Goal: Transaction & Acquisition: Book appointment/travel/reservation

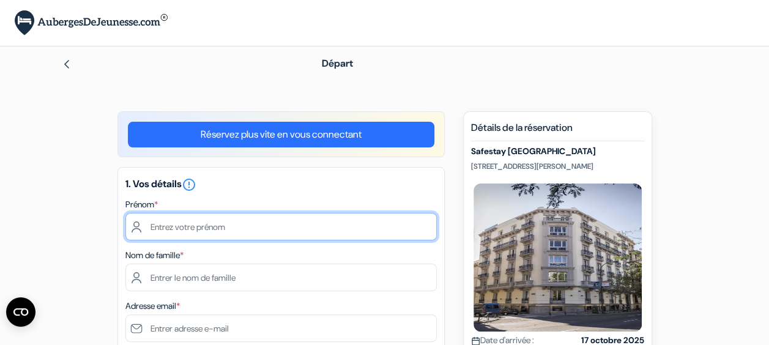
click at [285, 231] on input "text" at bounding box center [280, 227] width 311 height 28
type input "S"
type input "Salomée"
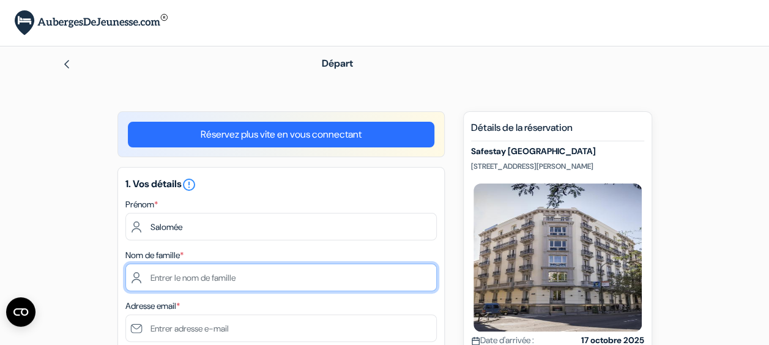
click at [280, 283] on input "text" at bounding box center [280, 278] width 311 height 28
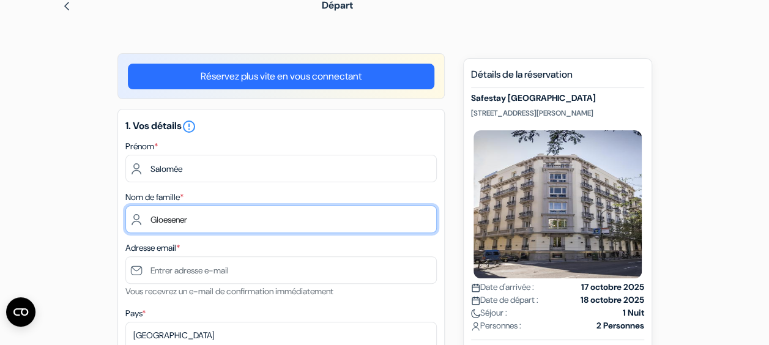
scroll to position [62, 0]
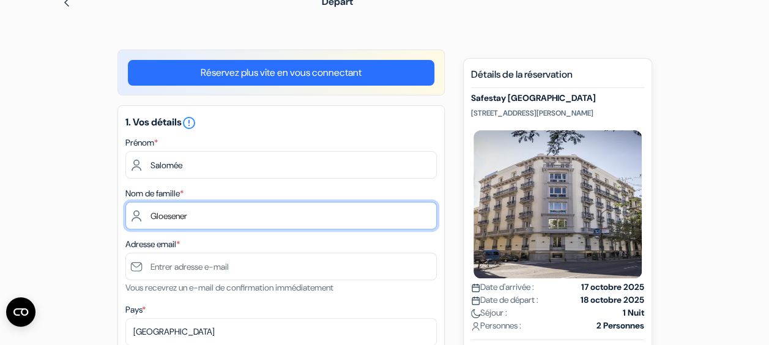
type input "Gloesener"
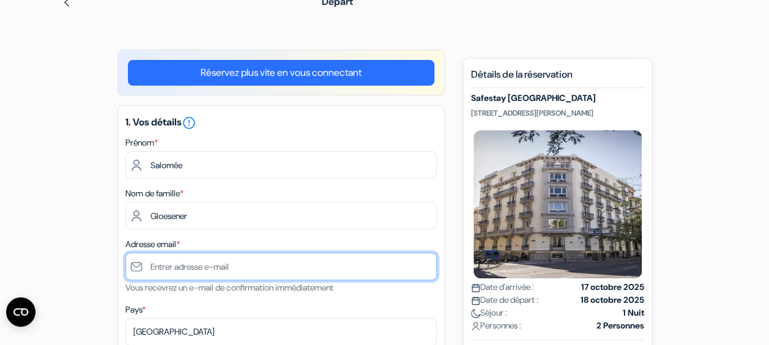
click at [252, 270] on input "text" at bounding box center [280, 267] width 311 height 28
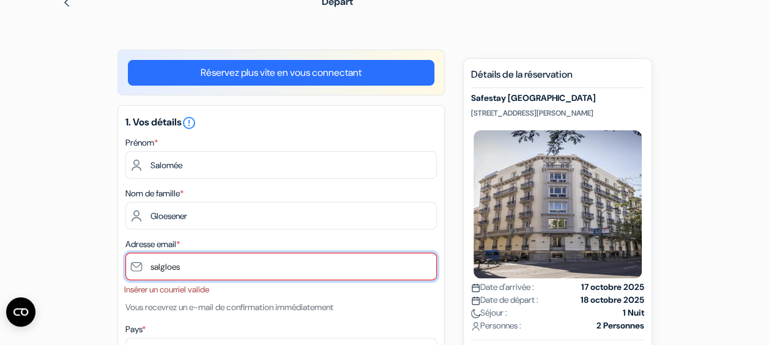
click at [241, 272] on input "salgloes" at bounding box center [280, 267] width 311 height 28
type input "[EMAIL_ADDRESS][DOMAIN_NAME]"
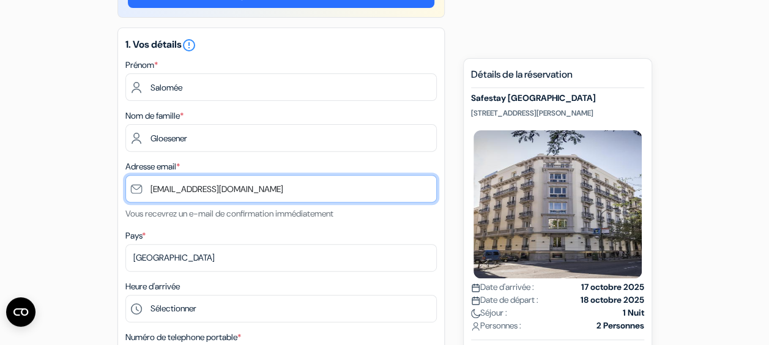
scroll to position [140, 0]
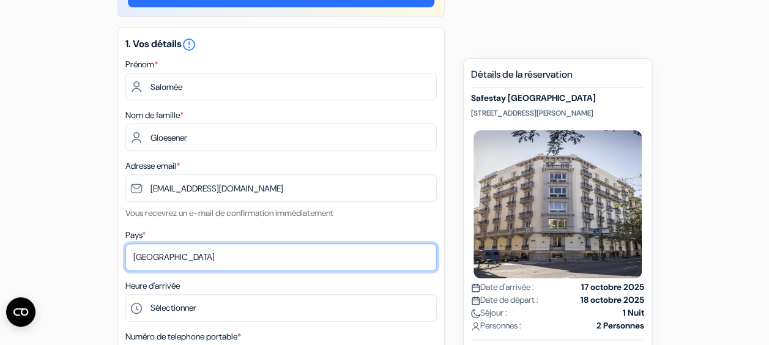
click at [195, 256] on select "Selectionner le pays Abkhazie [GEOGRAPHIC_DATA] [GEOGRAPHIC_DATA] Du [GEOGRAPHI…" at bounding box center [280, 257] width 311 height 28
select select "25"
click at [125, 244] on select "Selectionner le pays Abkhazie [GEOGRAPHIC_DATA] [GEOGRAPHIC_DATA] Du [GEOGRAPHI…" at bounding box center [280, 257] width 311 height 28
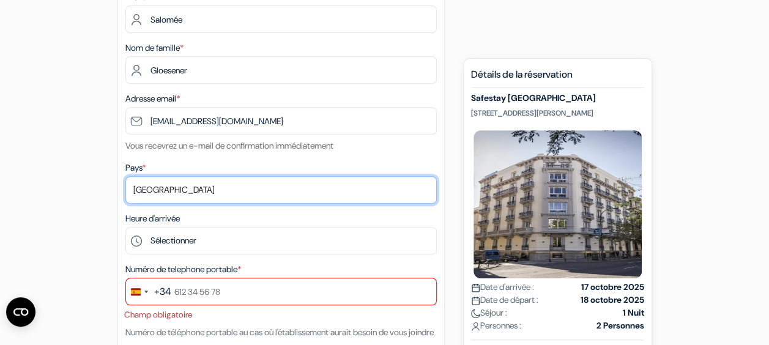
scroll to position [208, 0]
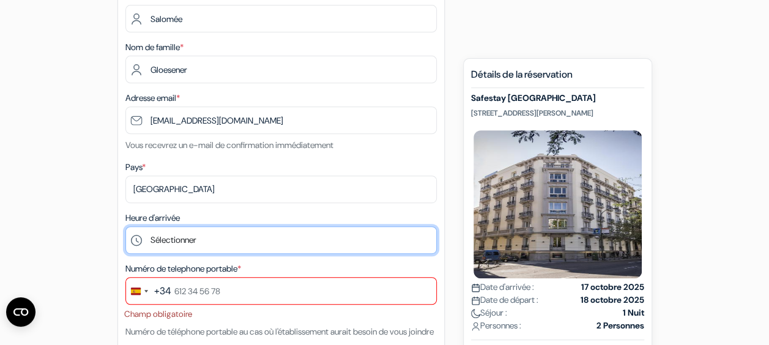
click at [232, 245] on select "Sélectionner 1:00 2:00 3:00 4:00 5:00 6:00 7:00 8:00 9:00 10:00 11:00 12:00 13:…" at bounding box center [280, 240] width 311 height 28
select select "11"
click at [125, 228] on select "Sélectionner 1:00 2:00 3:00 4:00 5:00 6:00 7:00 8:00 9:00 10:00 11:00 12:00 13:…" at bounding box center [280, 240] width 311 height 28
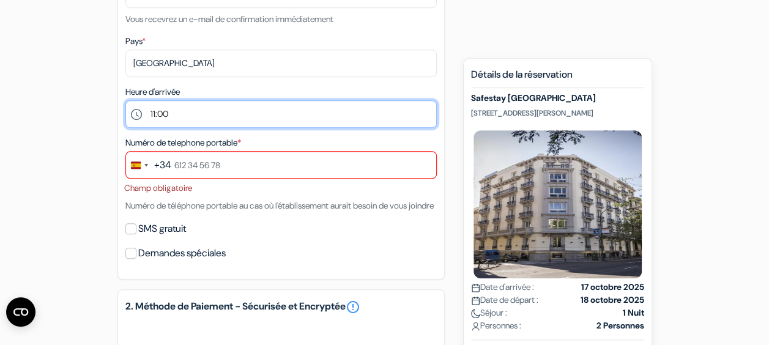
scroll to position [335, 0]
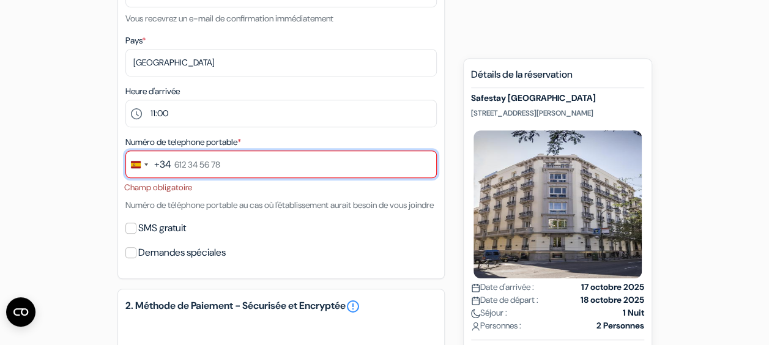
click at [225, 163] on input "text" at bounding box center [280, 165] width 311 height 28
click at [171, 165] on input "text" at bounding box center [280, 165] width 311 height 28
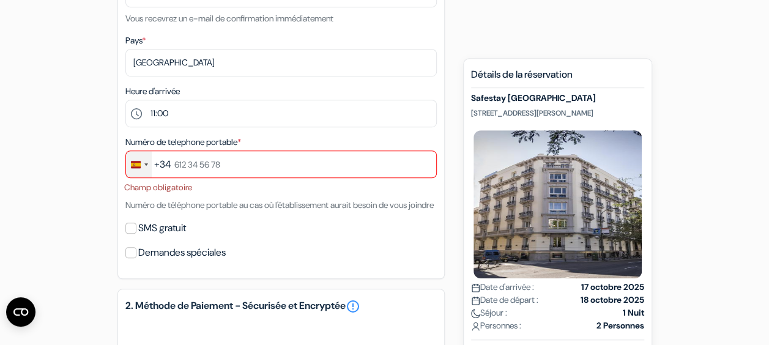
click at [147, 165] on div "Change country, selected Spain (+34)" at bounding box center [139, 164] width 26 height 26
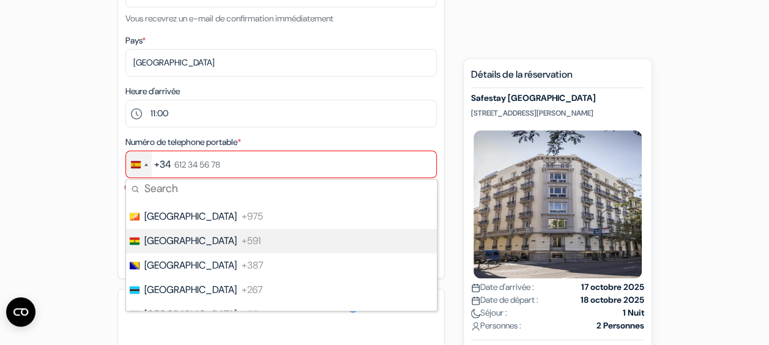
scroll to position [511, 0]
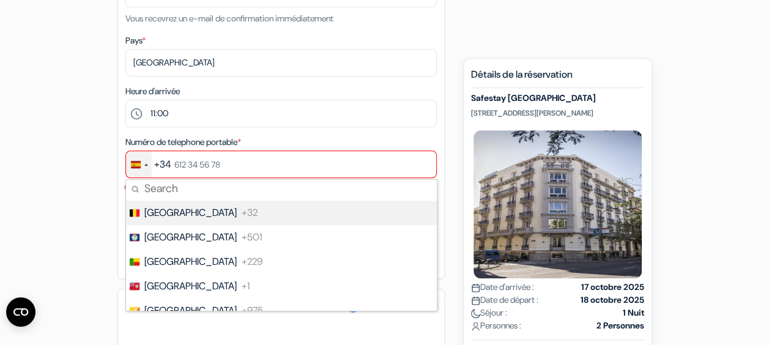
click at [174, 217] on span "[GEOGRAPHIC_DATA]" at bounding box center [190, 213] width 92 height 15
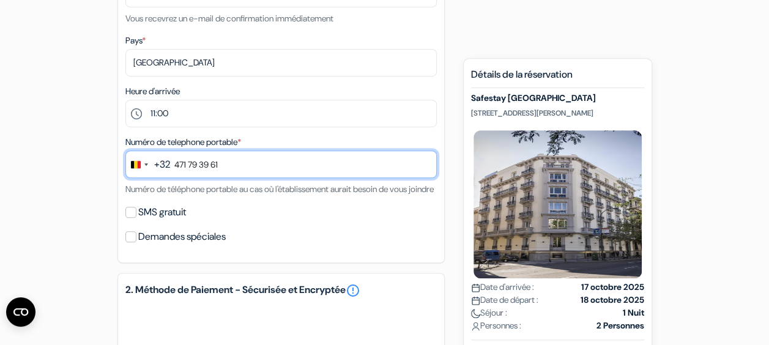
type input "471 79 39 61"
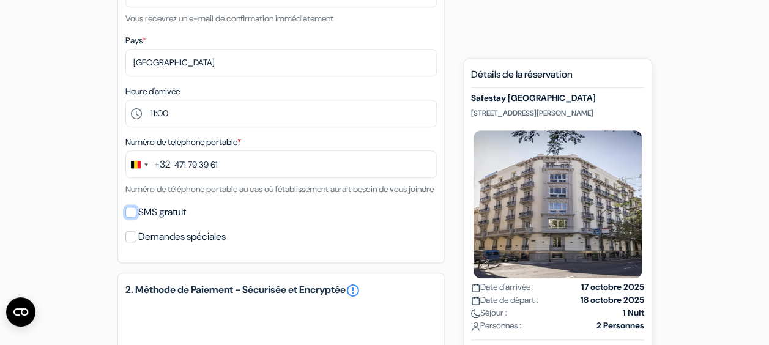
click at [131, 218] on input "SMS gratuit" at bounding box center [130, 212] width 11 height 11
checkbox input "true"
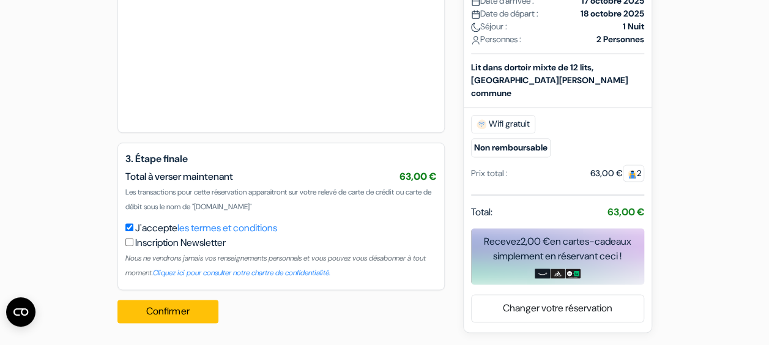
scroll to position [728, 0]
click at [165, 311] on button "Confirmer Loading..." at bounding box center [168, 311] width 102 height 23
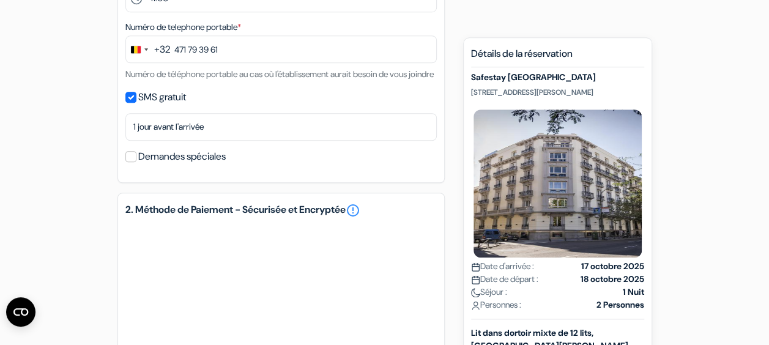
scroll to position [730, 0]
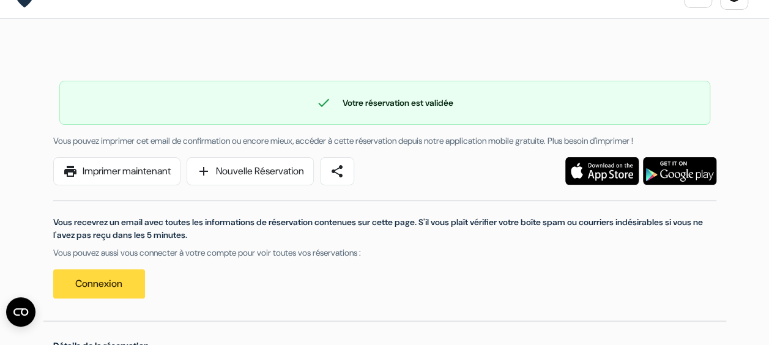
scroll to position [29, 0]
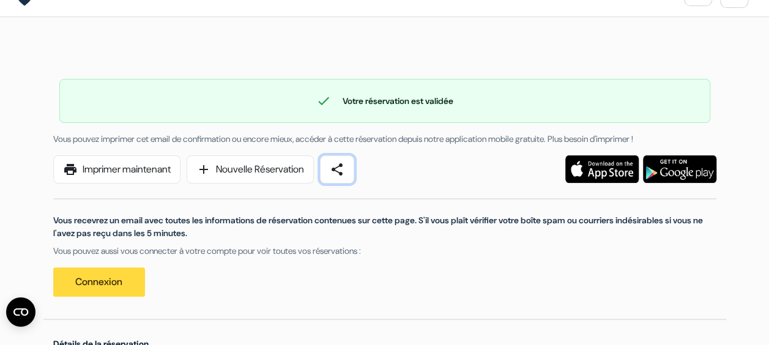
click at [344, 170] on span "share" at bounding box center [337, 169] width 15 height 15
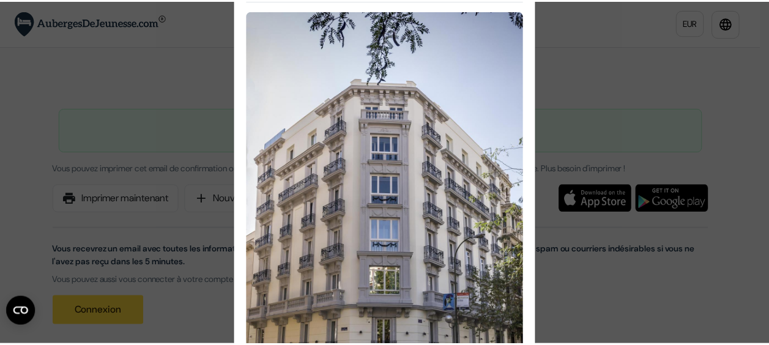
scroll to position [26, 0]
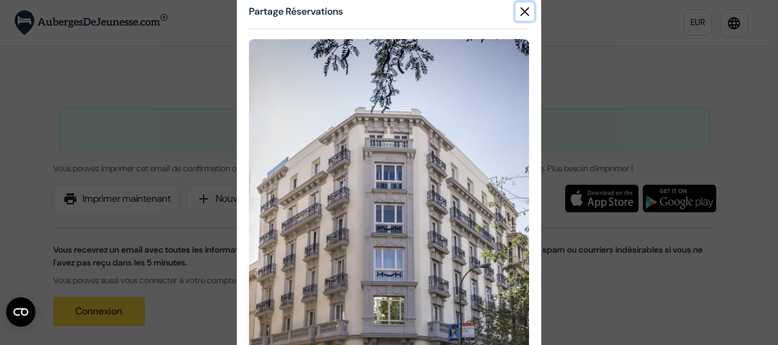
click at [516, 11] on button "Close" at bounding box center [525, 11] width 18 height 18
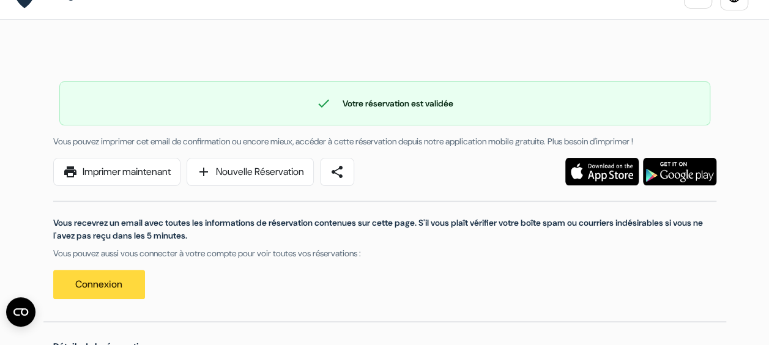
scroll to position [0, 0]
